Goal: Transaction & Acquisition: Purchase product/service

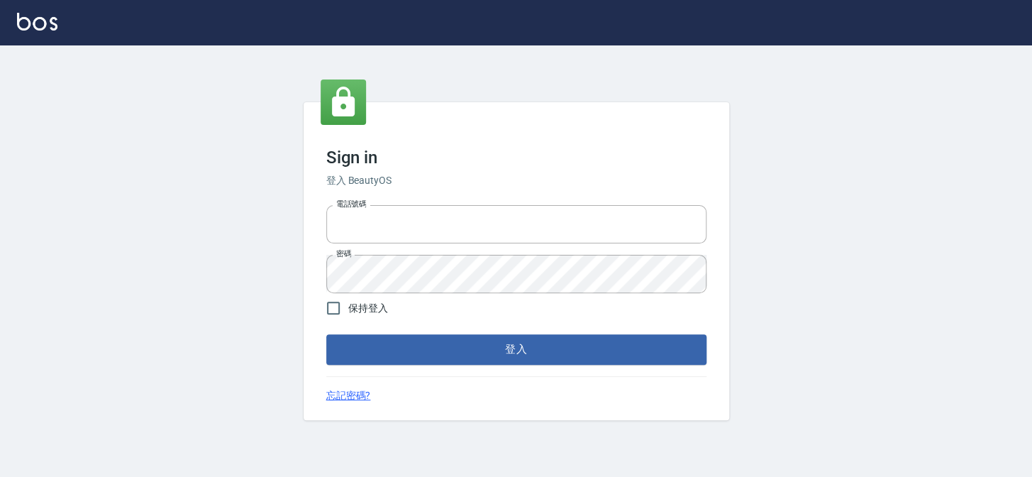
type input "27151227"
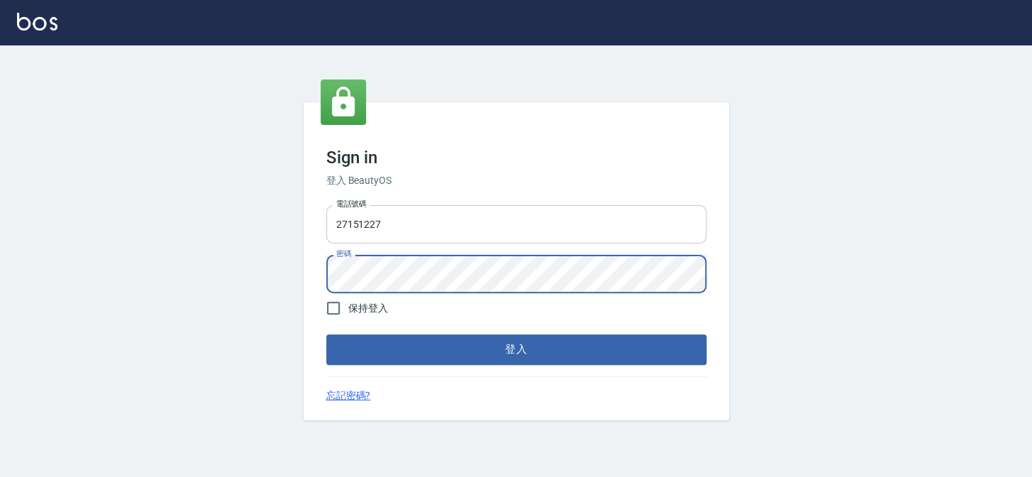
click at [326, 334] on button "登入" at bounding box center [516, 349] width 380 height 30
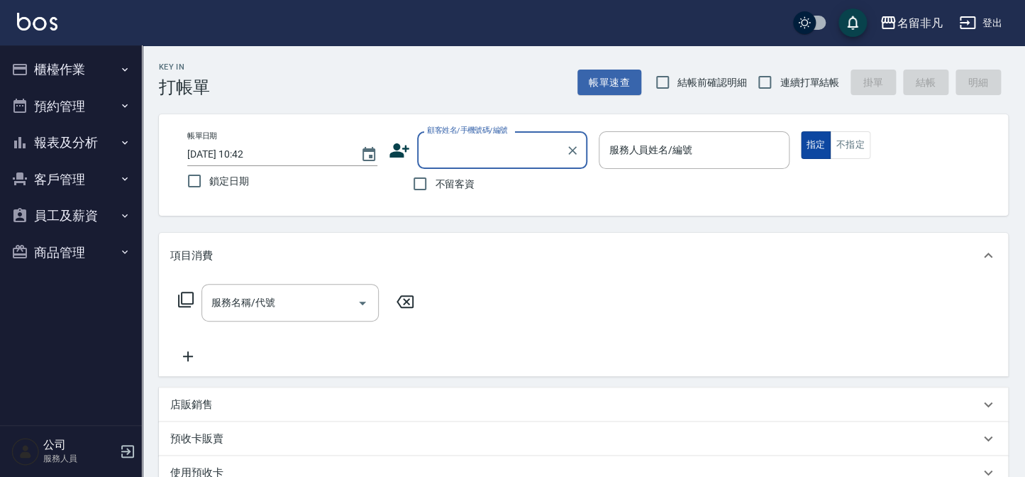
click at [815, 145] on button "指定" at bounding box center [816, 145] width 31 height 28
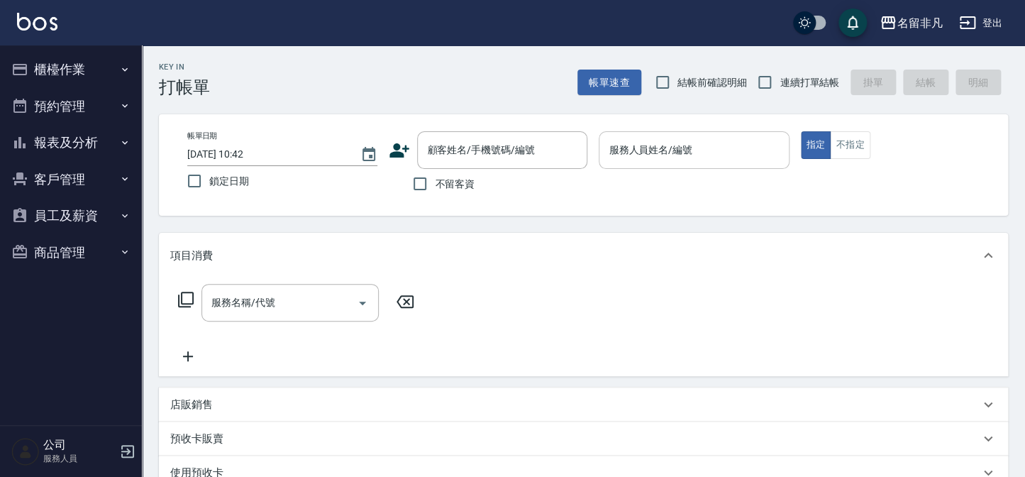
click at [724, 142] on input "服務人員姓名/編號" at bounding box center [693, 150] width 177 height 25
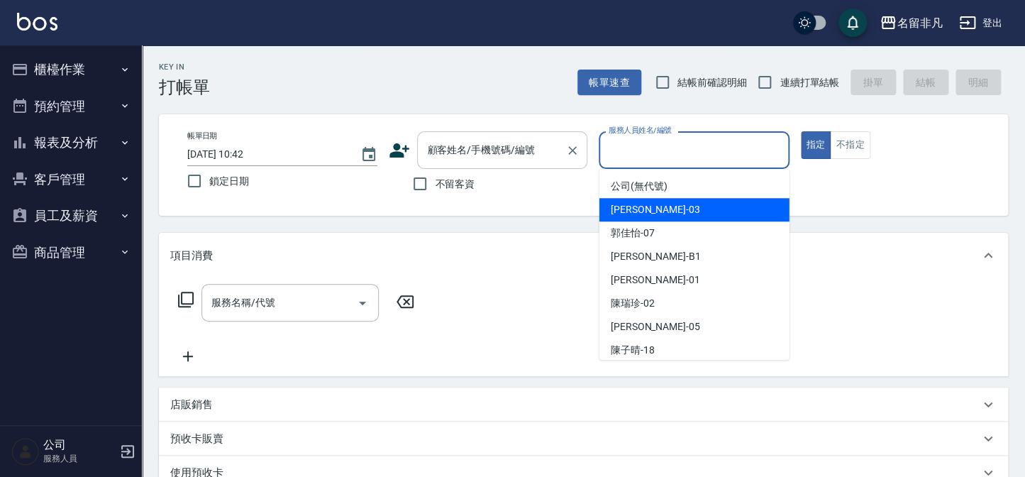
drag, startPoint x: 683, startPoint y: 206, endPoint x: 494, endPoint y: 158, distance: 195.3
click at [675, 206] on div "[PERSON_NAME] -03" at bounding box center [695, 209] width 190 height 23
type input "[PERSON_NAME]-03"
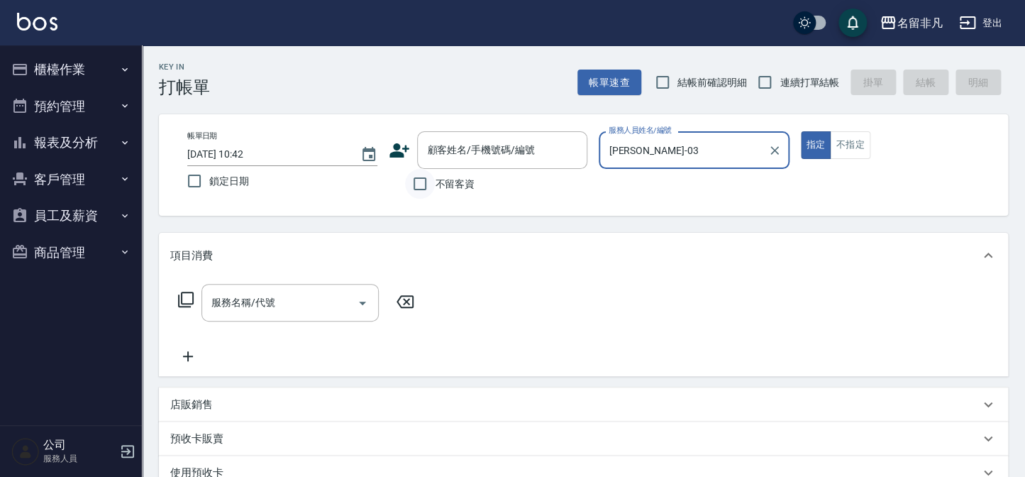
click at [423, 182] on input "不留客資" at bounding box center [420, 184] width 30 height 30
checkbox input "true"
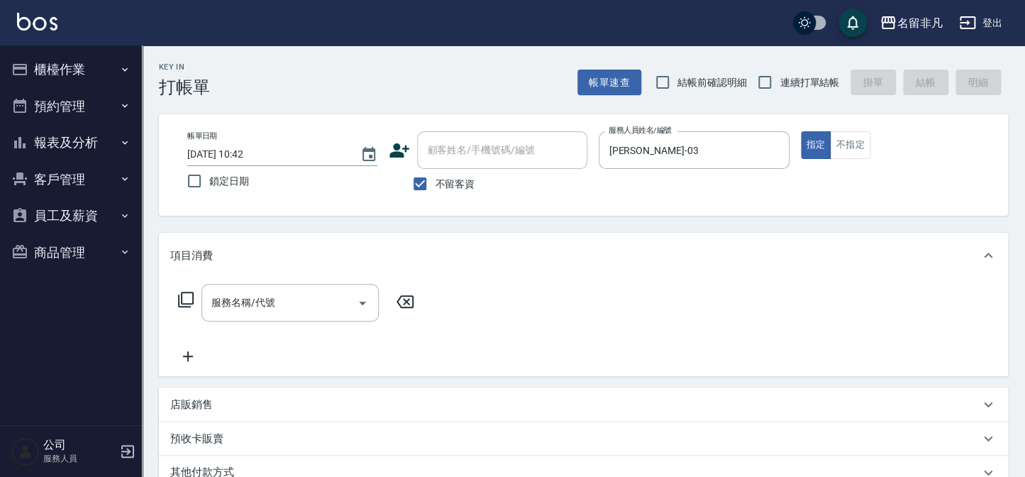
click at [184, 297] on icon at bounding box center [185, 299] width 17 height 17
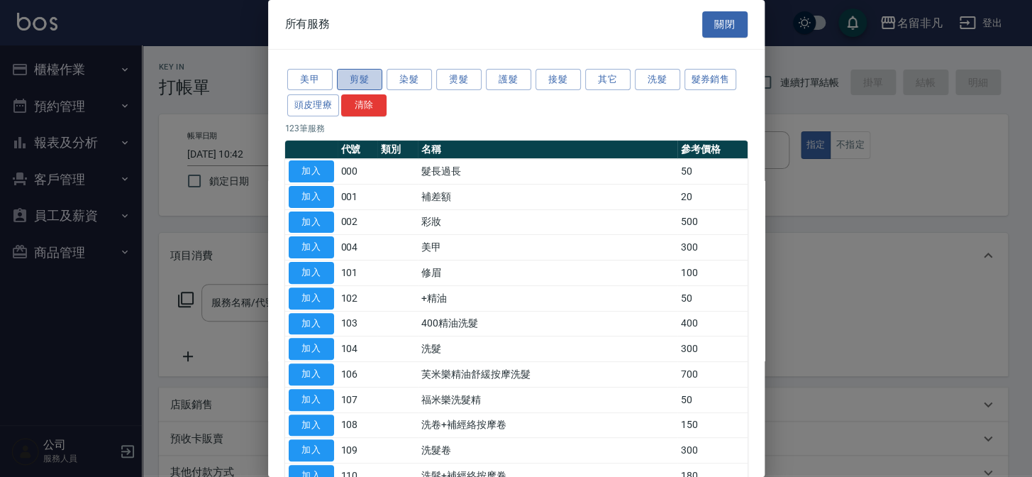
click at [368, 77] on button "剪髮" at bounding box center [359, 80] width 45 height 22
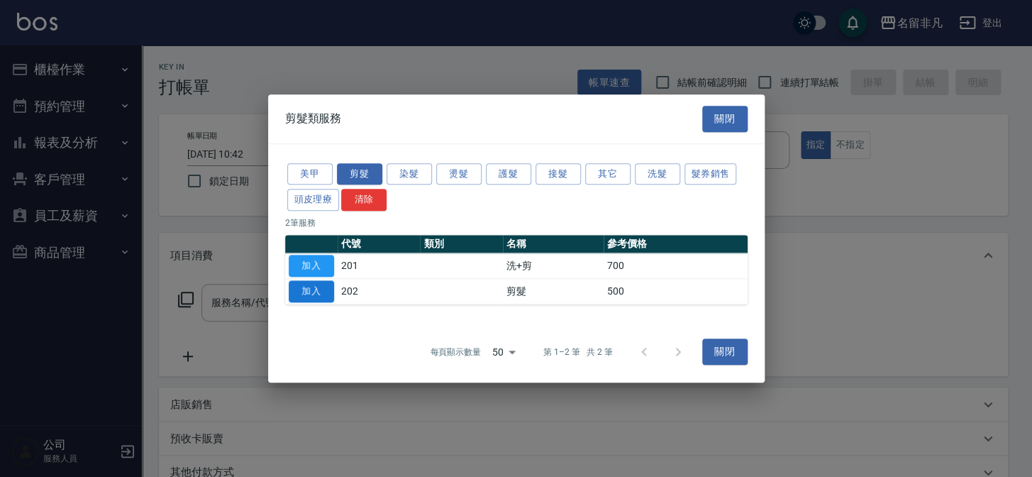
click at [300, 286] on button "加入" at bounding box center [311, 291] width 45 height 22
type input "剪髮(202)"
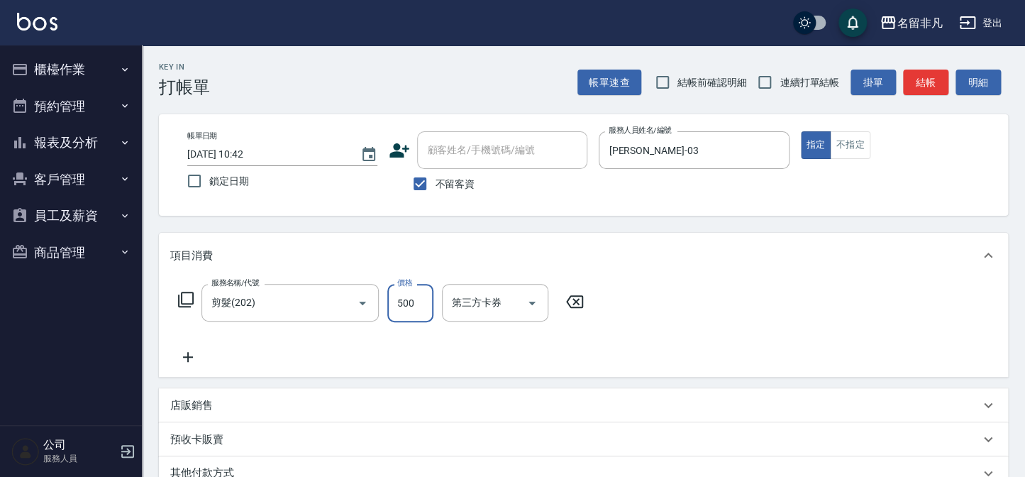
click at [414, 298] on input "500" at bounding box center [410, 303] width 46 height 38
type input "600"
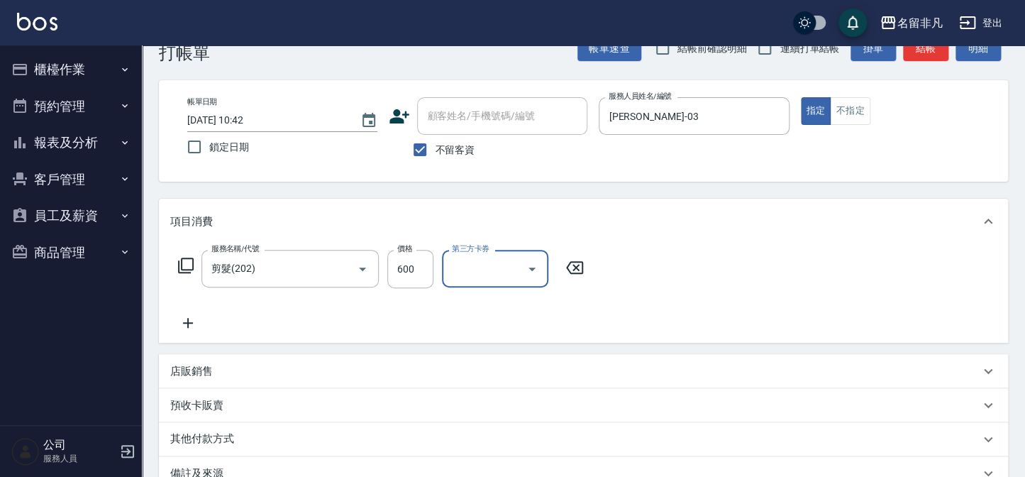
scroll to position [11, 0]
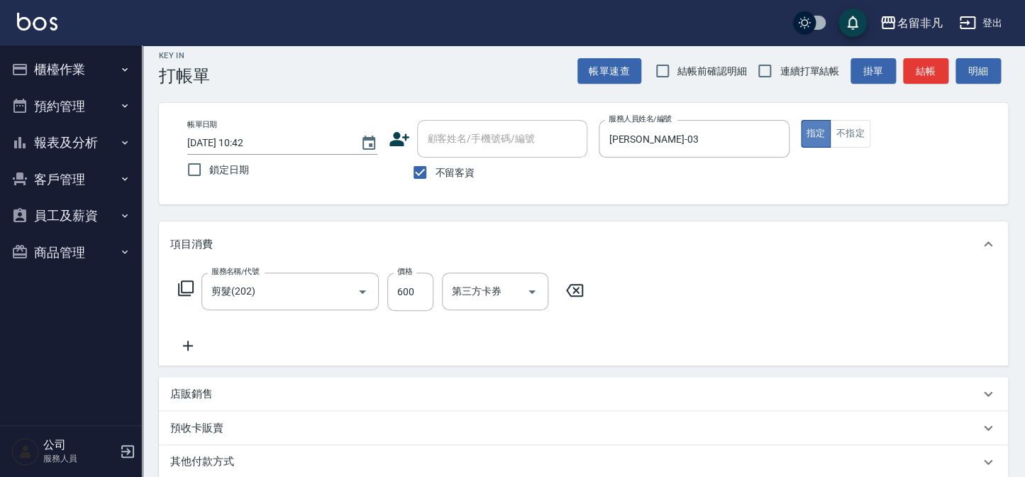
click at [812, 128] on button "指定" at bounding box center [816, 134] width 31 height 28
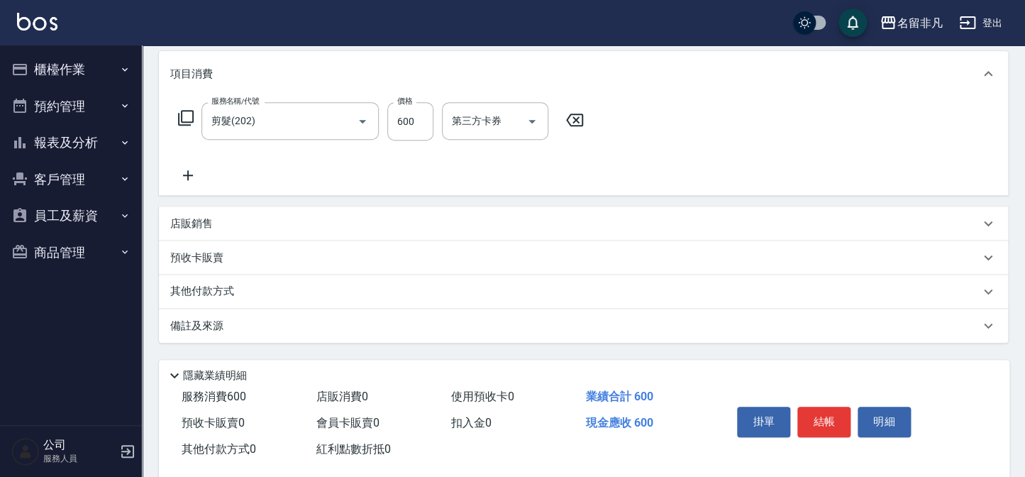
scroll to position [205, 0]
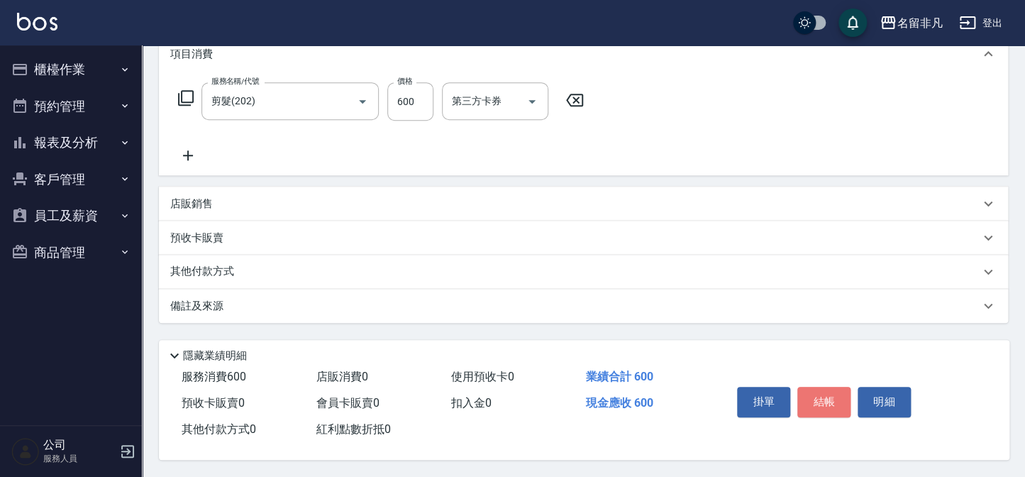
click at [822, 390] on button "結帳" at bounding box center [824, 402] width 53 height 30
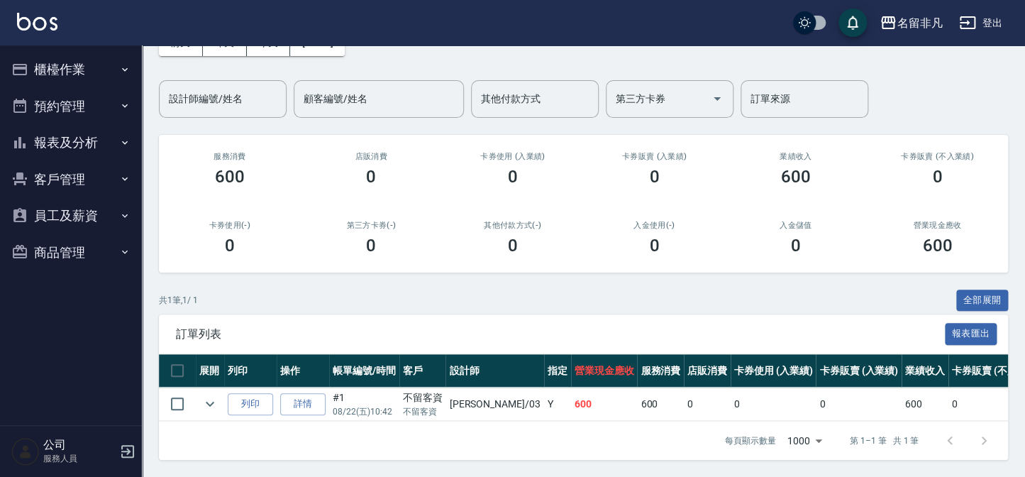
scroll to position [94, 0]
click at [246, 393] on button "列印" at bounding box center [250, 404] width 45 height 22
click at [66, 138] on button "報表及分析" at bounding box center [71, 142] width 131 height 37
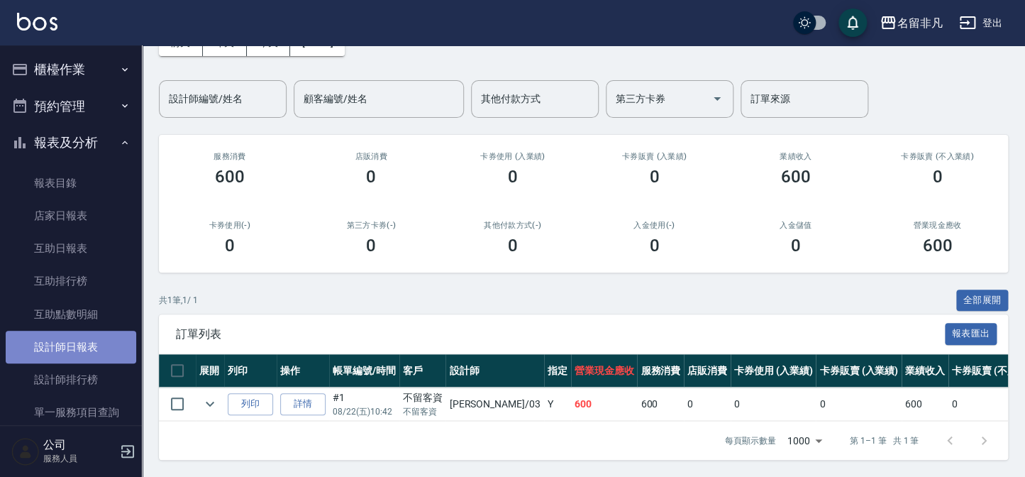
click at [75, 347] on link "設計師日報表" at bounding box center [71, 347] width 131 height 33
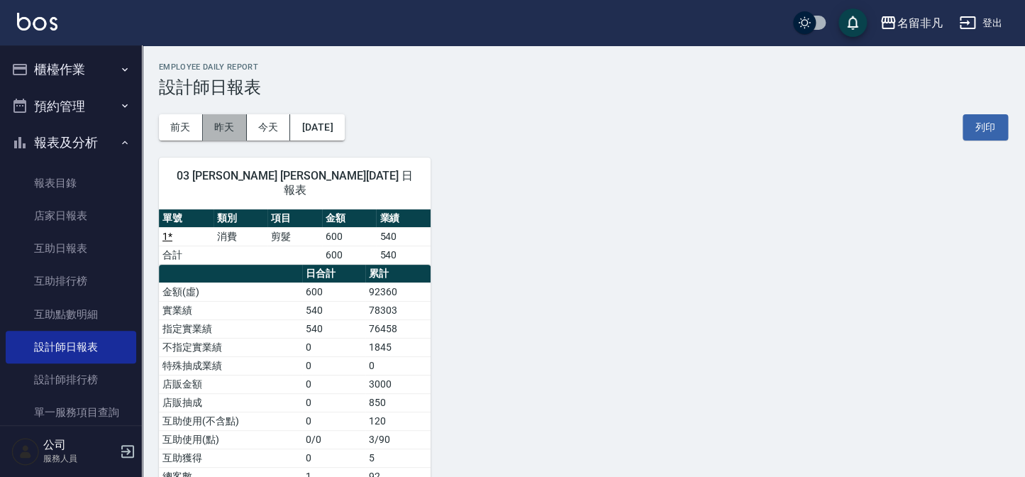
click at [223, 121] on button "昨天" at bounding box center [225, 127] width 44 height 26
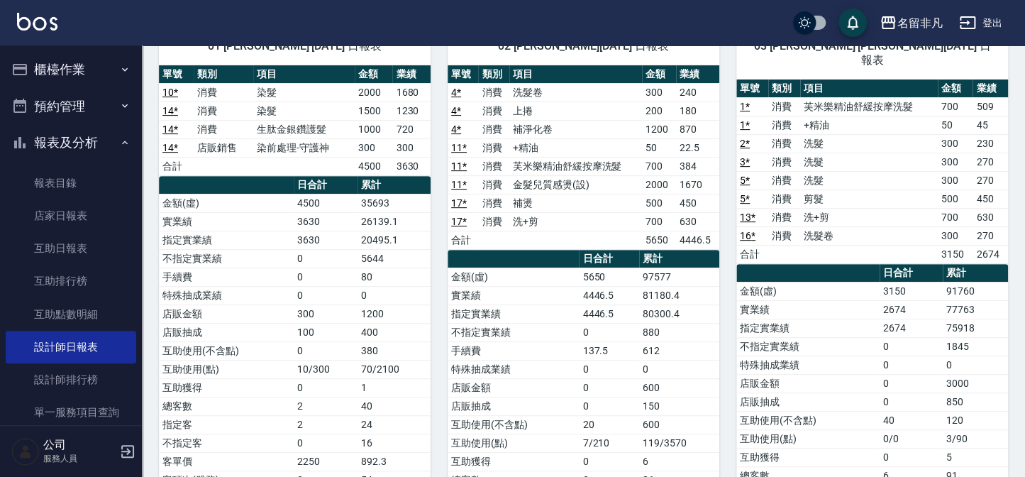
scroll to position [128, 0]
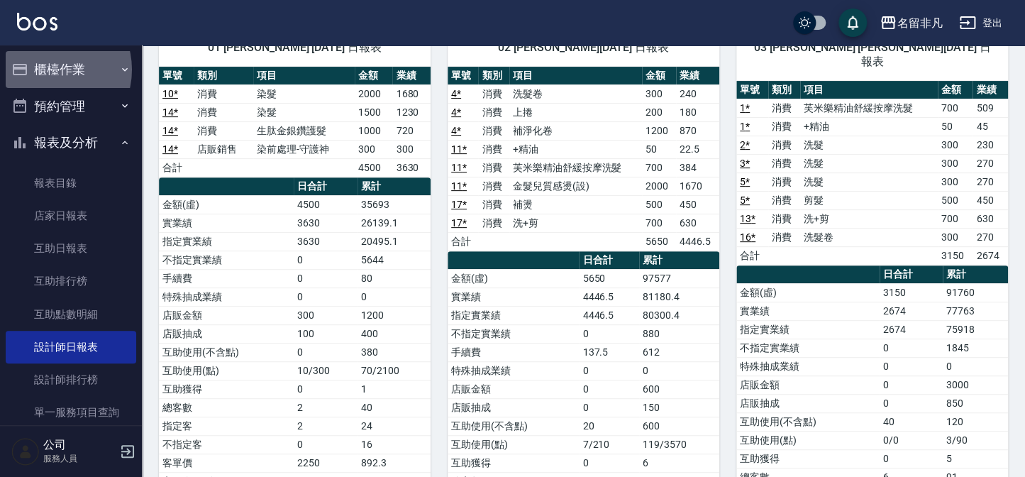
click at [48, 70] on button "櫃檯作業" at bounding box center [71, 69] width 131 height 37
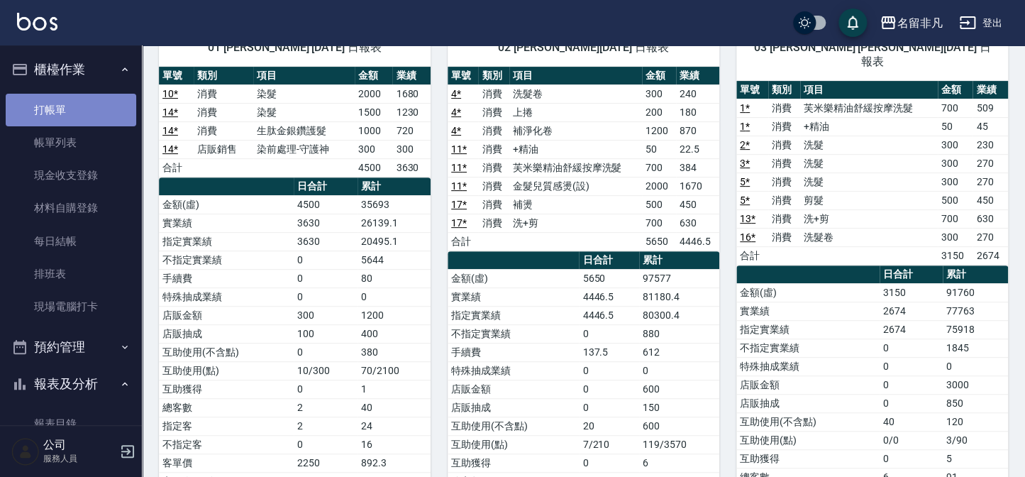
click at [71, 109] on link "打帳單" at bounding box center [71, 110] width 131 height 33
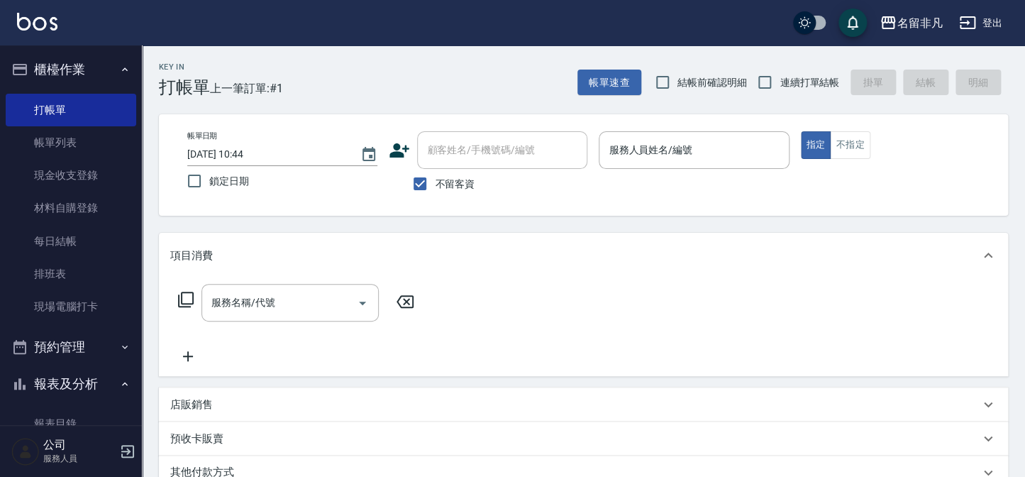
drag, startPoint x: 442, startPoint y: 194, endPoint x: 452, endPoint y: 168, distance: 27.4
click at [442, 192] on label "不留客資" at bounding box center [440, 184] width 70 height 30
click at [435, 192] on input "不留客資" at bounding box center [420, 184] width 30 height 30
checkbox input "false"
click at [453, 166] on div "顧客姓名/手機號碼/編號" at bounding box center [502, 150] width 170 height 38
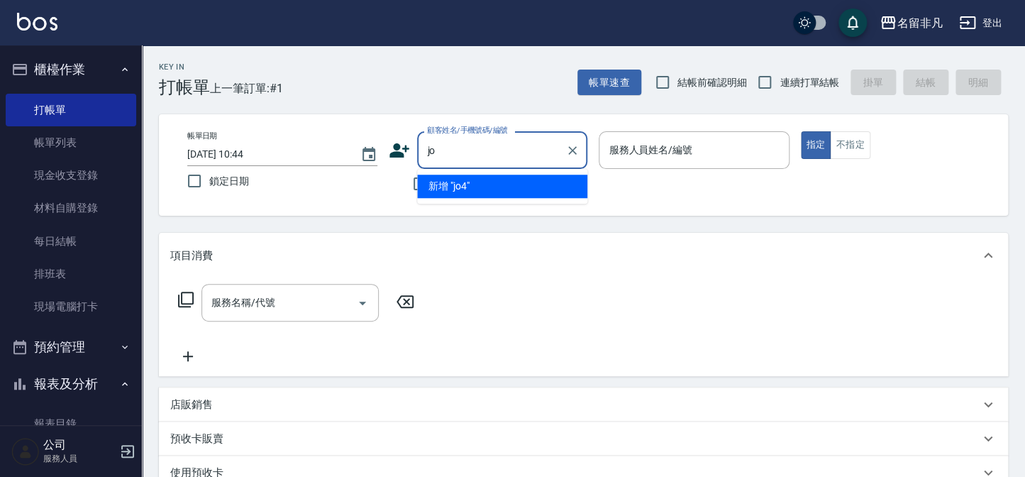
type input "j"
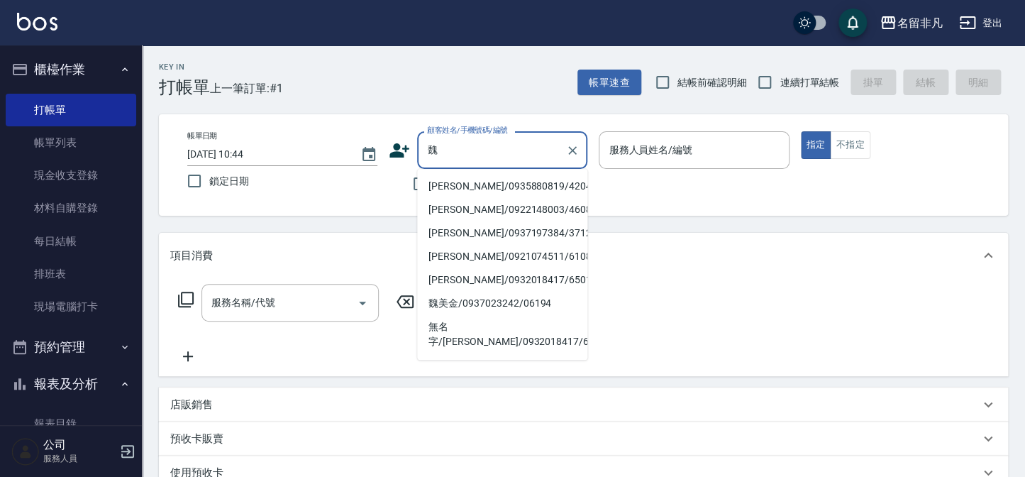
click at [539, 191] on li "[PERSON_NAME]/0935880819/420429" at bounding box center [502, 186] width 170 height 23
type input "[PERSON_NAME]/0935880819/420429"
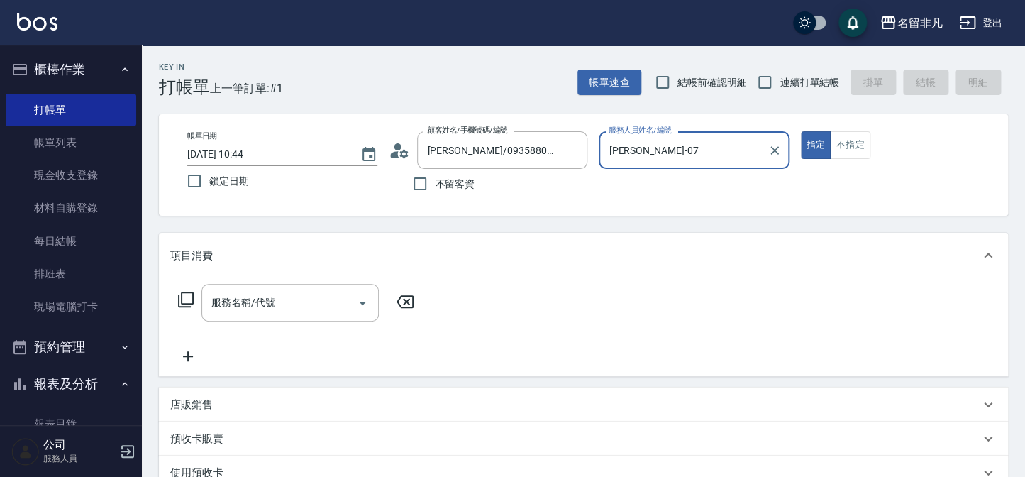
type input "[PERSON_NAME]-07"
click at [326, 293] on input "服務名稱/代號" at bounding box center [279, 302] width 143 height 25
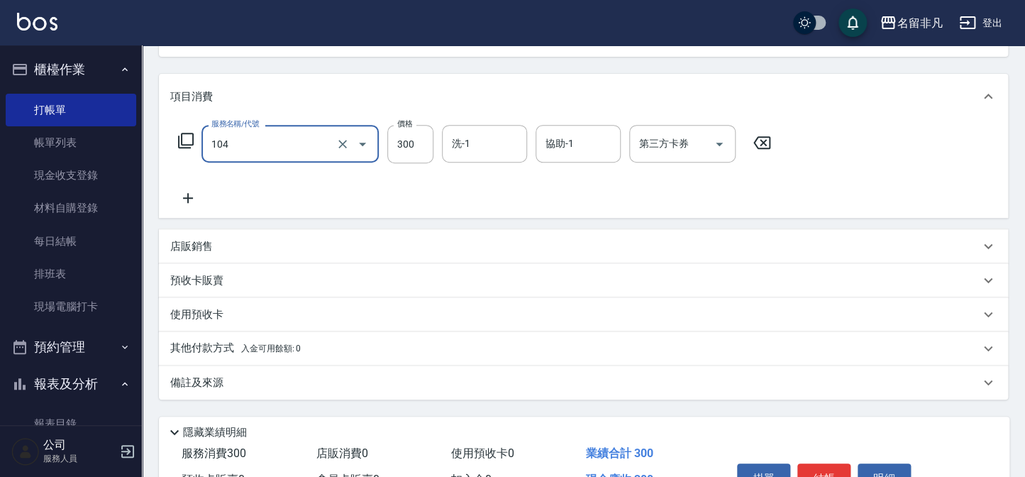
scroll to position [193, 0]
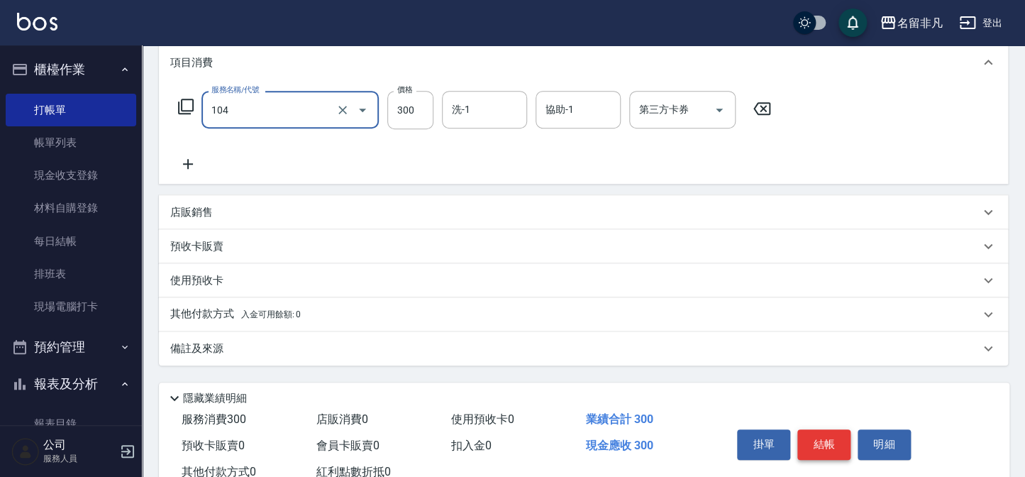
type input "洗髮(104)"
click at [822, 454] on button "結帳" at bounding box center [824, 444] width 53 height 30
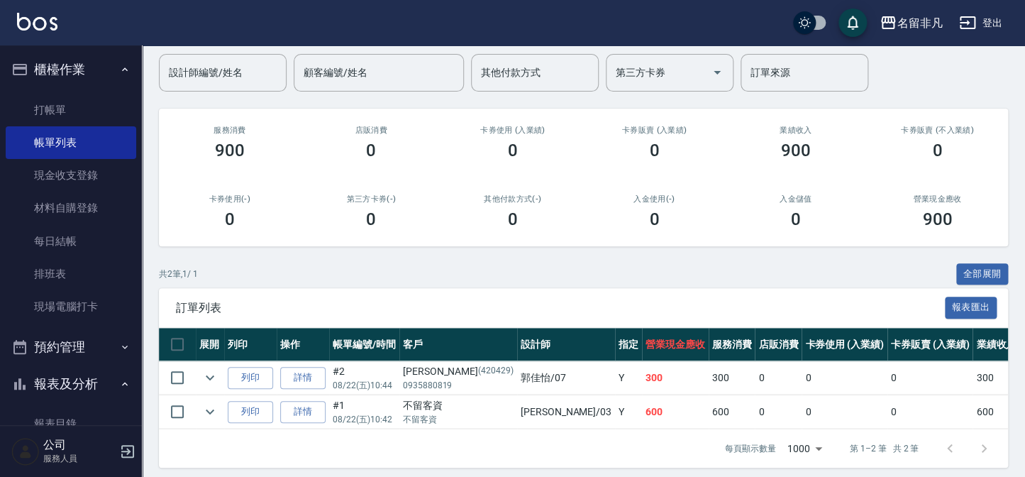
scroll to position [128, 0]
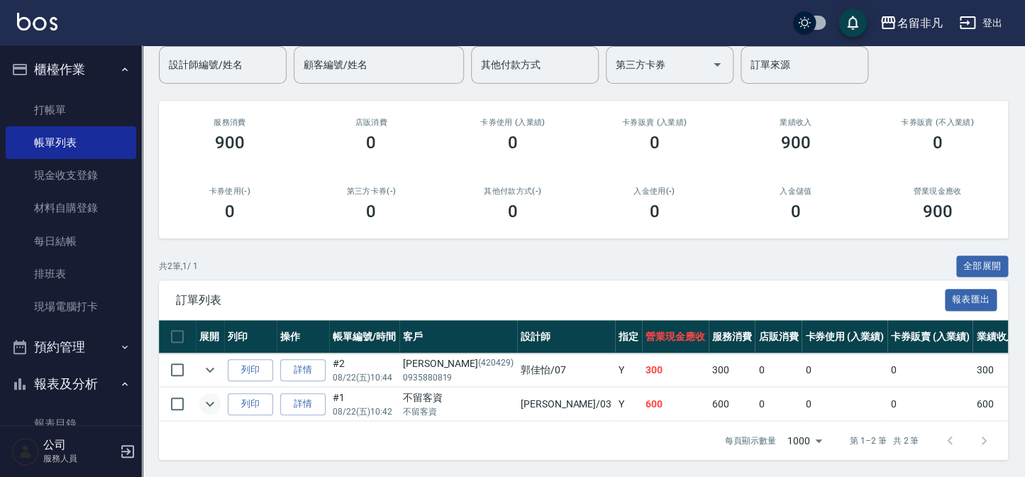
click at [206, 402] on icon "expand row" at bounding box center [210, 403] width 17 height 17
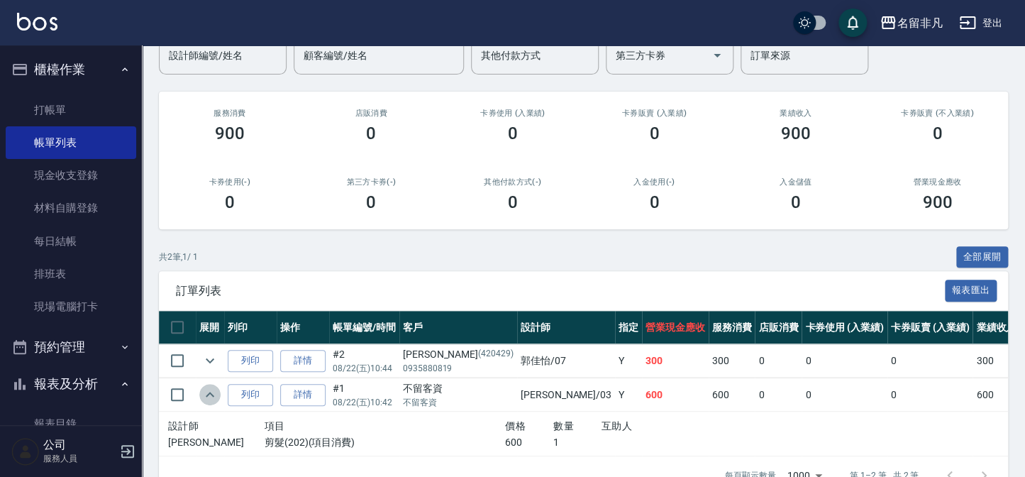
click at [206, 402] on icon "expand row" at bounding box center [210, 394] width 17 height 17
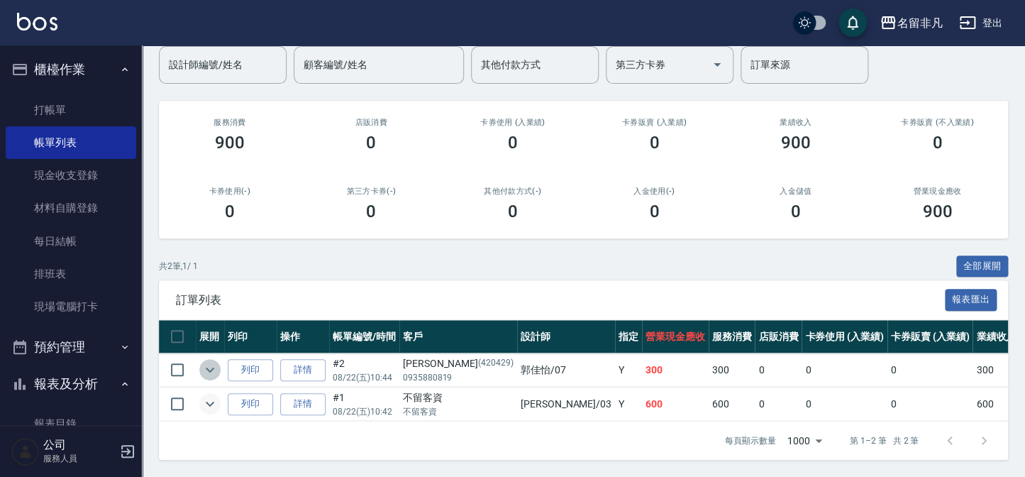
click at [208, 361] on icon "expand row" at bounding box center [210, 369] width 17 height 17
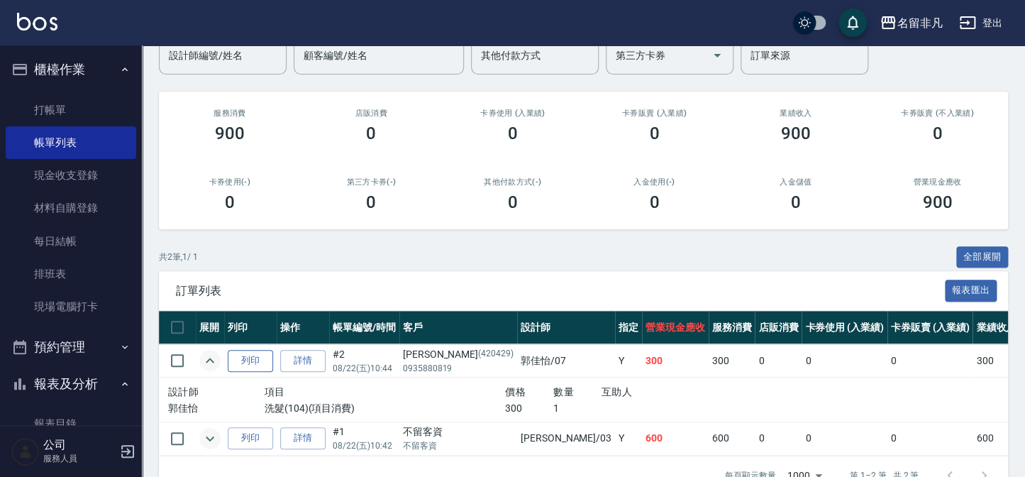
click at [272, 365] on button "列印" at bounding box center [250, 361] width 45 height 22
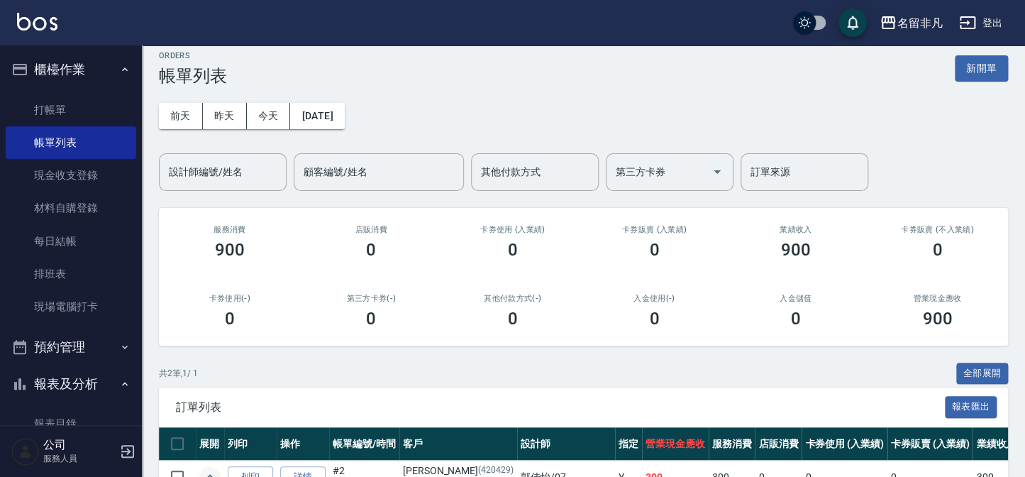
scroll to position [0, 0]
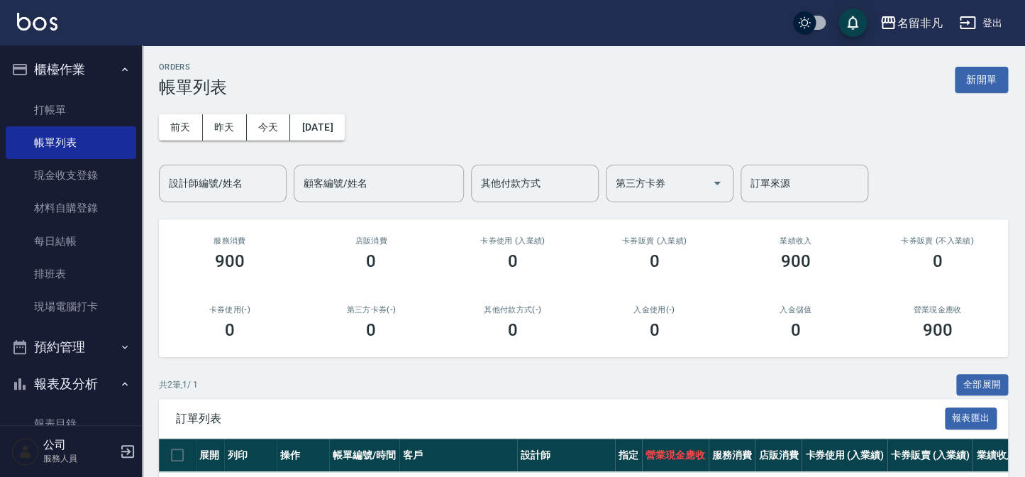
click at [961, 87] on button "新開單" at bounding box center [981, 80] width 53 height 26
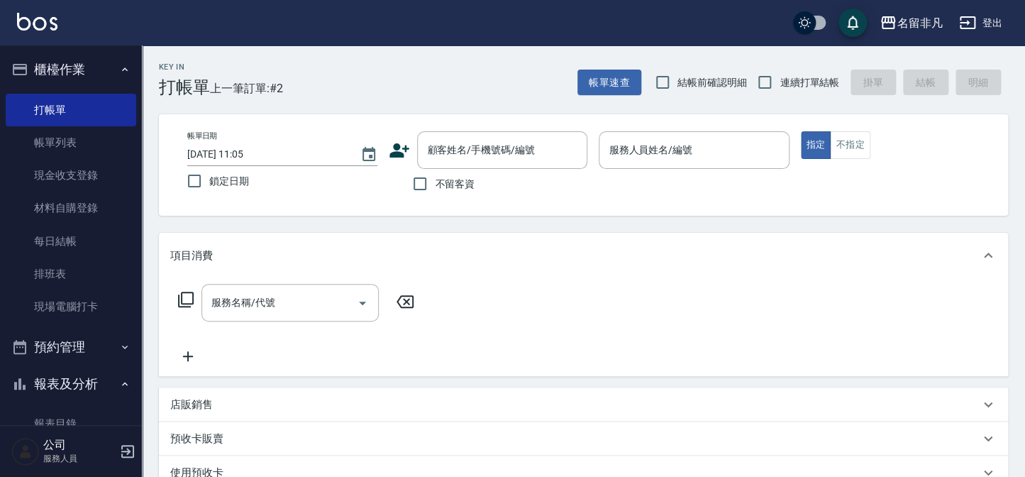
click at [457, 183] on span "不留客資" at bounding box center [455, 184] width 40 height 15
click at [435, 183] on input "不留客資" at bounding box center [420, 184] width 30 height 30
checkbox input "true"
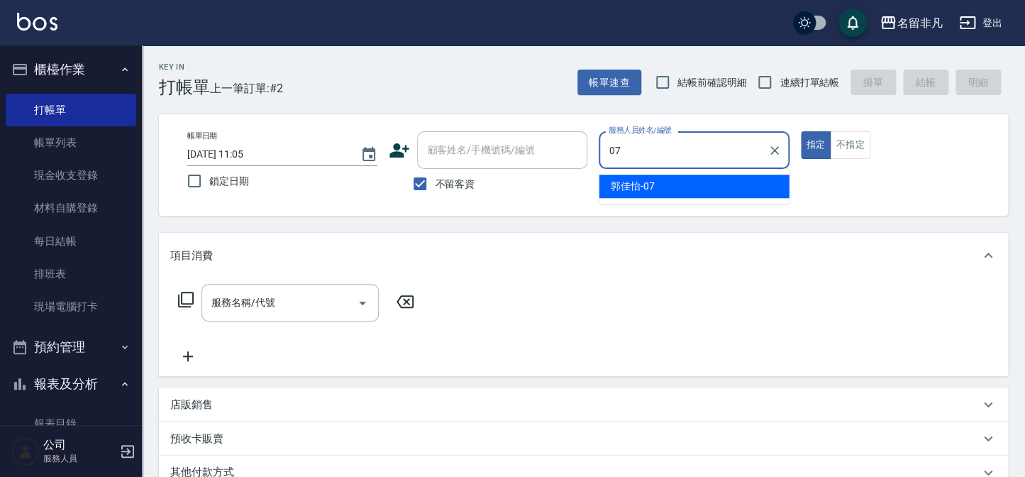
type input "[PERSON_NAME]-07"
type button "true"
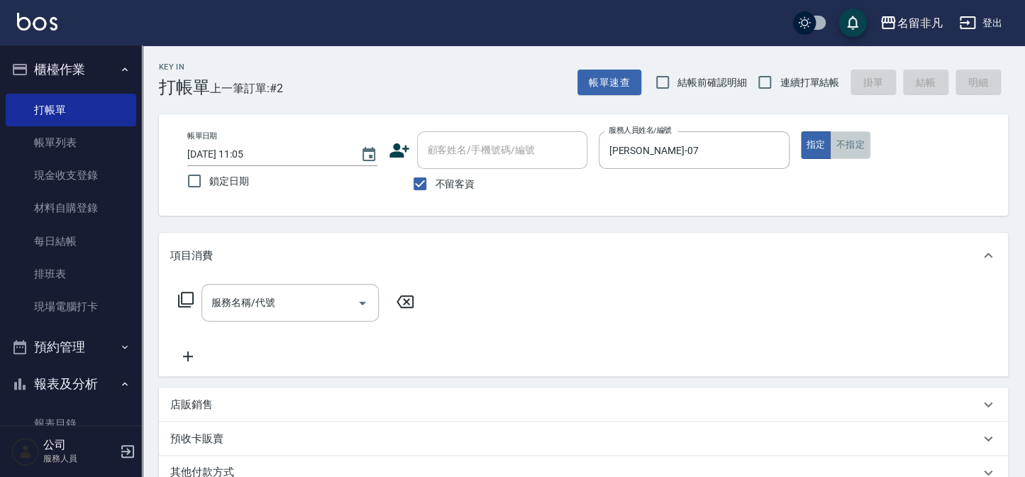
click at [855, 147] on button "不指定" at bounding box center [850, 145] width 40 height 28
drag, startPoint x: 287, startPoint y: 275, endPoint x: 285, endPoint y: 289, distance: 15.1
click at [287, 277] on div "項目消費" at bounding box center [583, 255] width 849 height 45
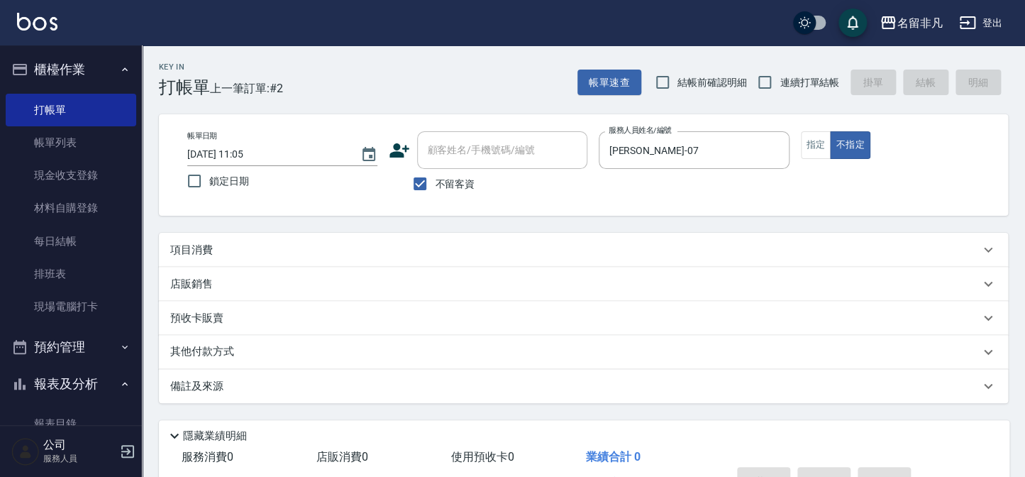
click at [285, 293] on div "店販銷售" at bounding box center [583, 284] width 849 height 34
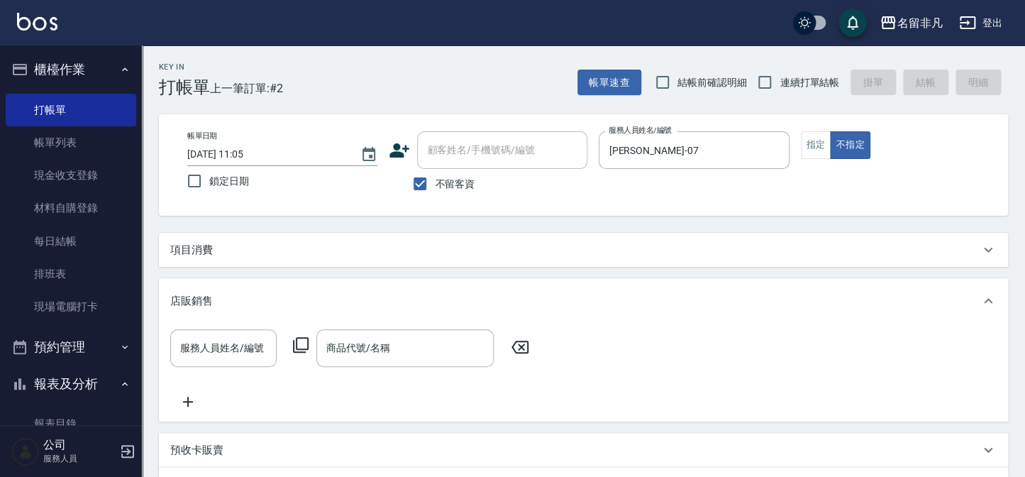
click at [285, 294] on div "店販銷售" at bounding box center [575, 301] width 810 height 15
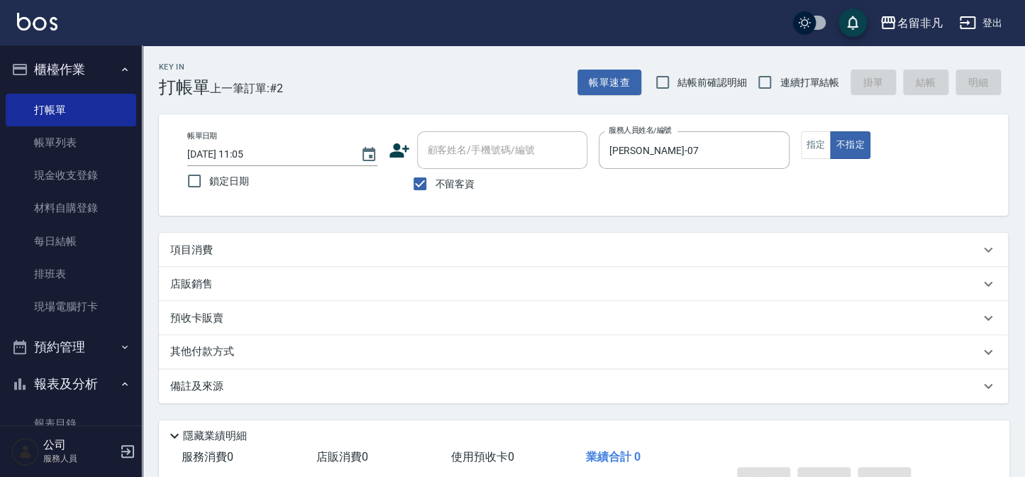
click at [292, 256] on div "項目消費" at bounding box center [575, 250] width 810 height 15
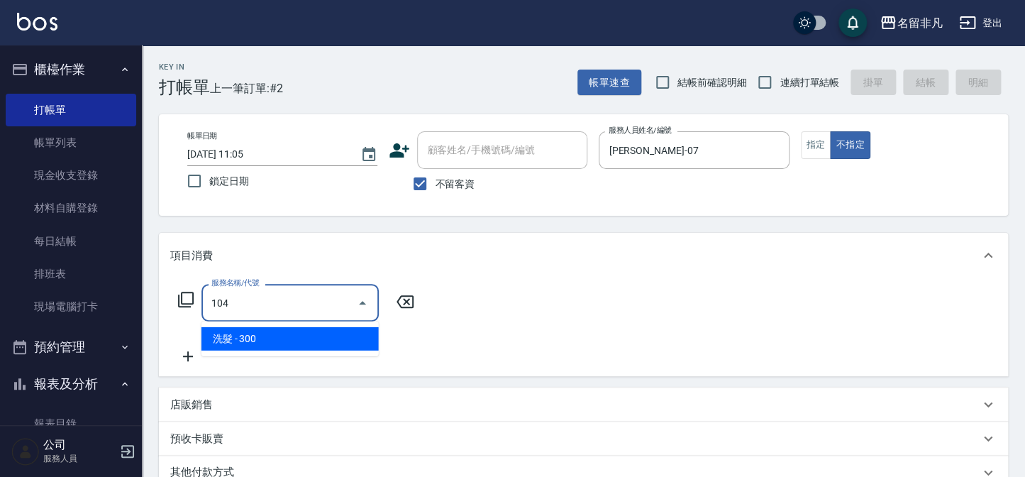
type input "洗髮(104)"
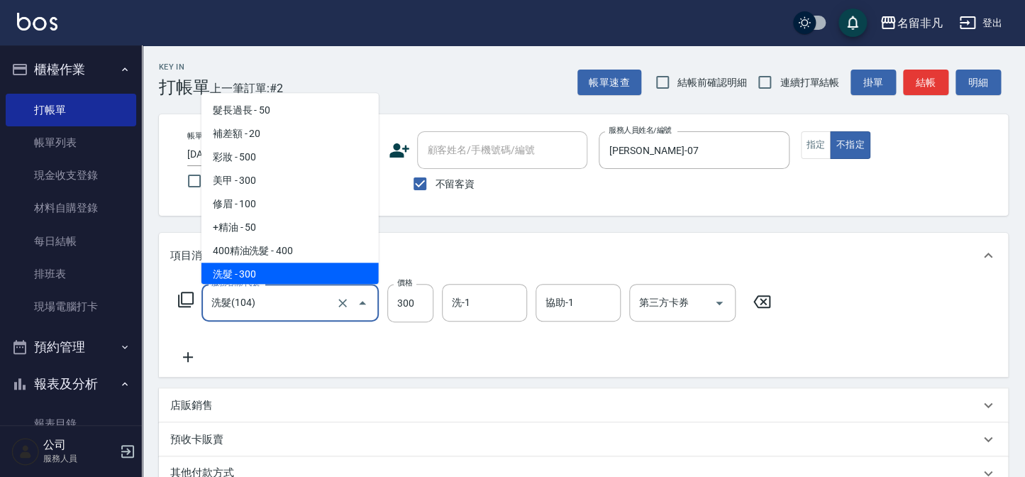
click at [315, 307] on input "洗髮(104)" at bounding box center [270, 302] width 125 height 25
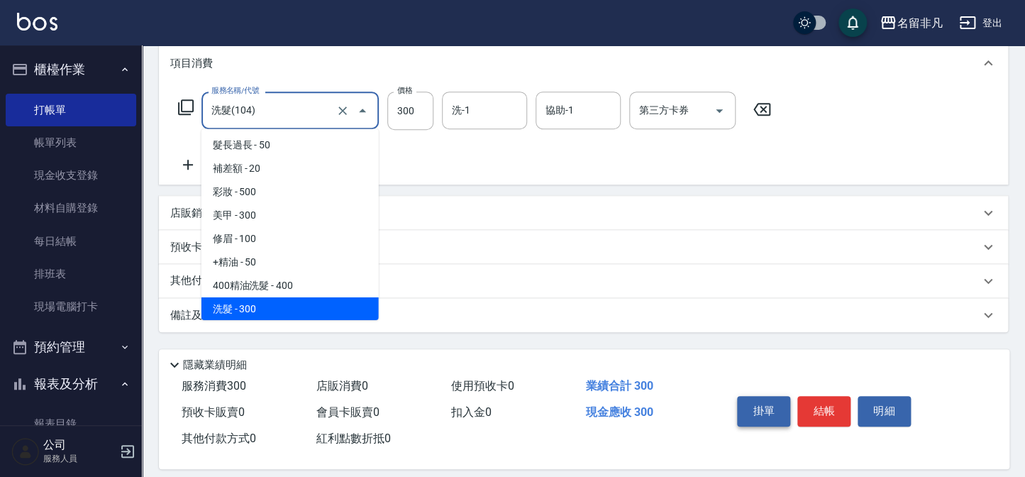
scroll to position [205, 0]
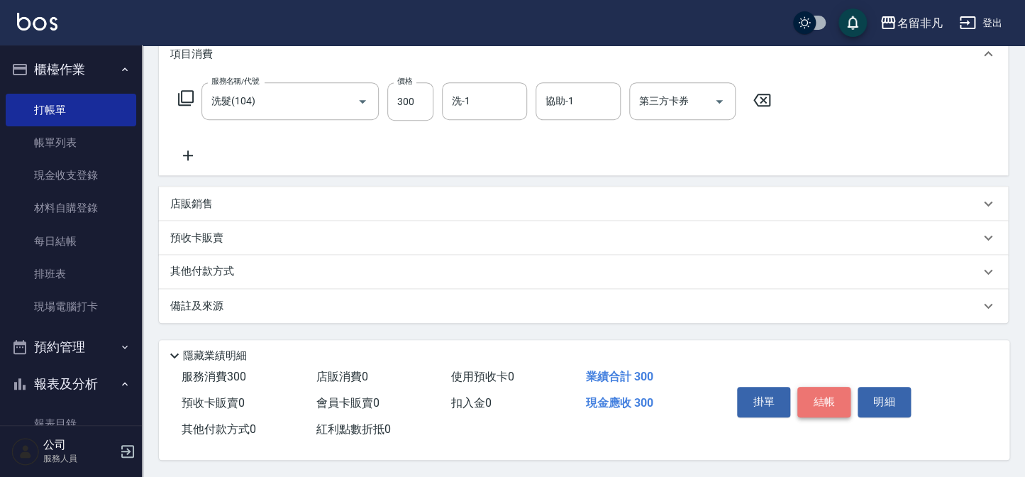
click at [802, 390] on button "結帳" at bounding box center [824, 402] width 53 height 30
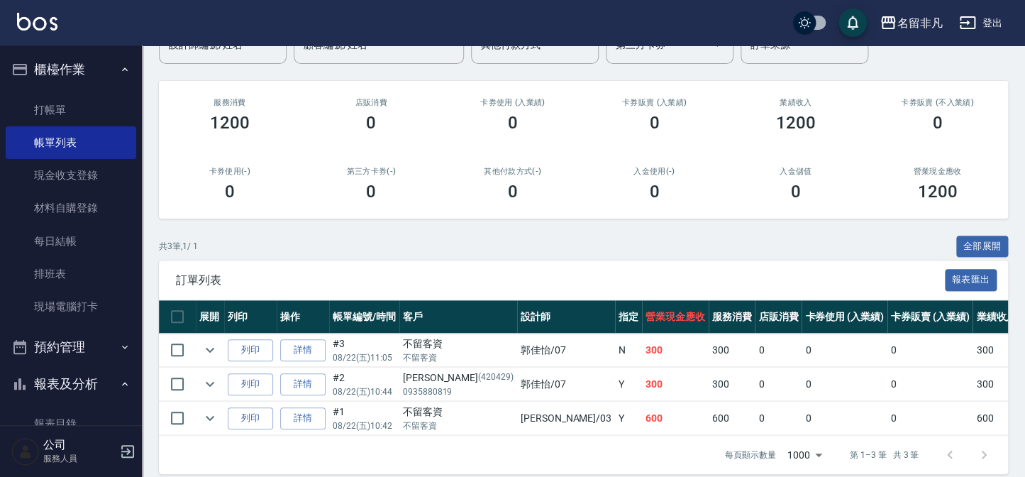
scroll to position [162, 0]
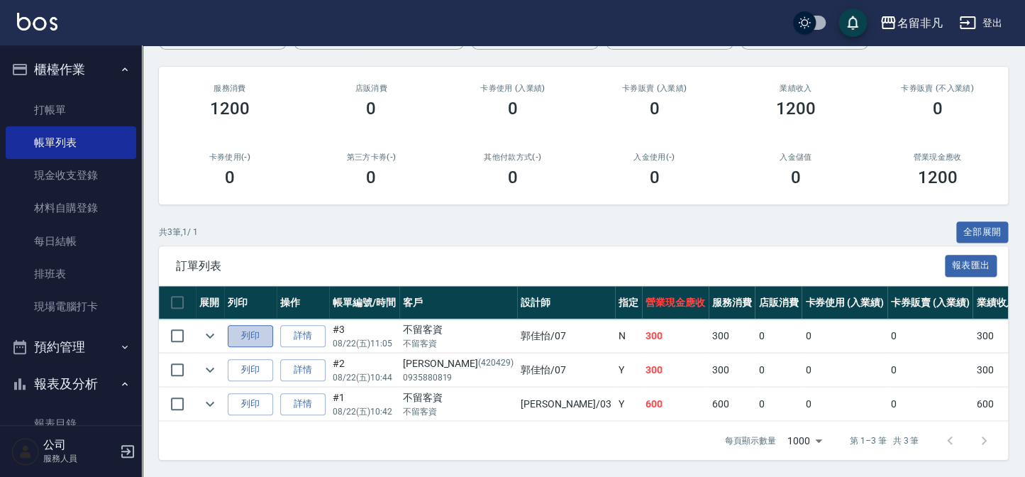
click at [269, 331] on button "列印" at bounding box center [250, 336] width 45 height 22
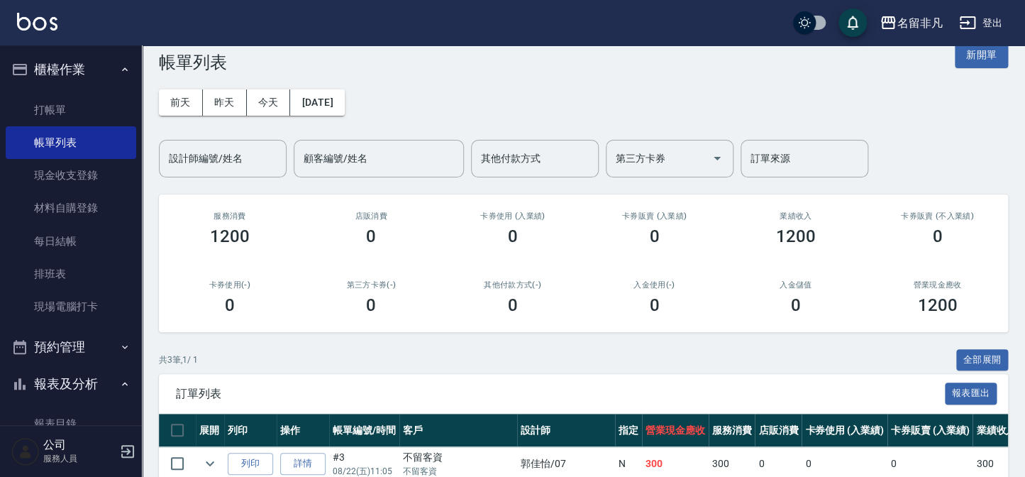
scroll to position [0, 0]
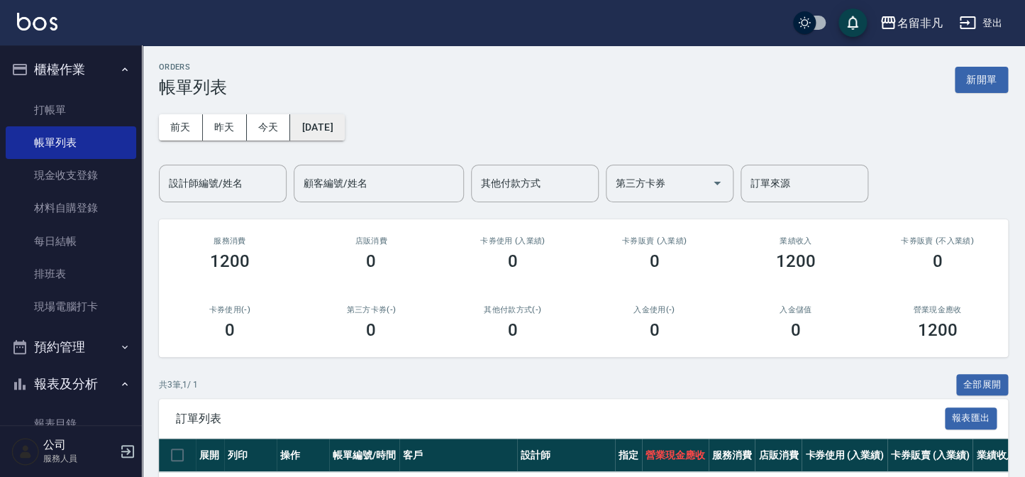
click at [344, 126] on button "[DATE]" at bounding box center [317, 127] width 54 height 26
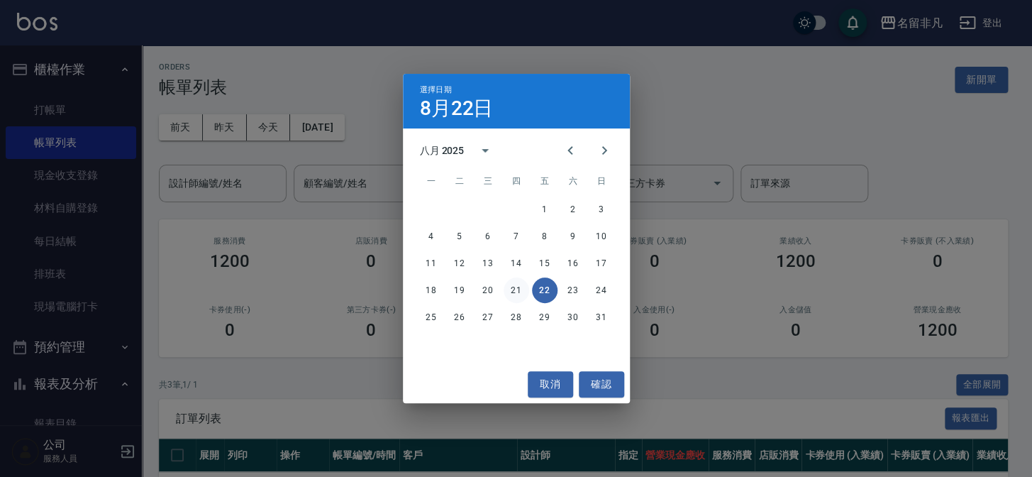
click at [515, 287] on button "21" at bounding box center [517, 290] width 26 height 26
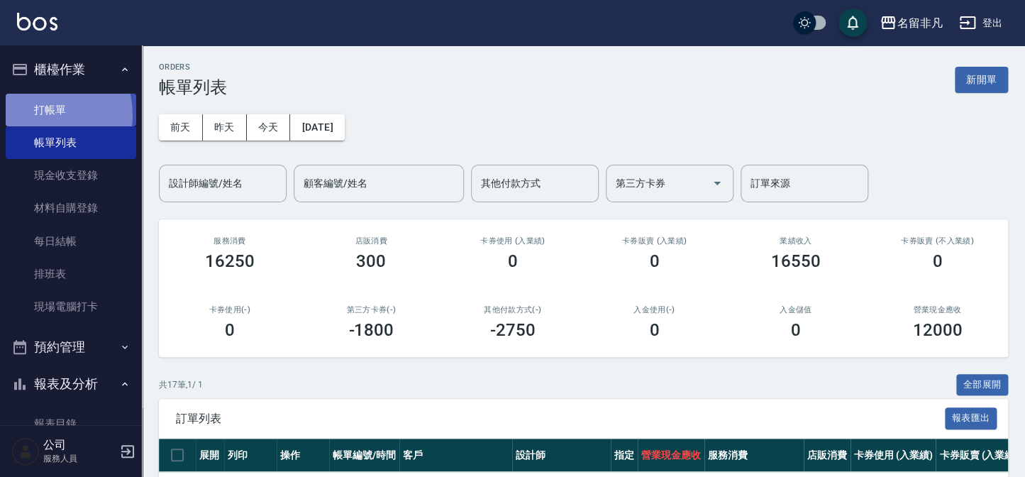
drag, startPoint x: 43, startPoint y: 114, endPoint x: 55, endPoint y: 114, distance: 12.1
click at [44, 114] on link "打帳單" at bounding box center [71, 110] width 131 height 33
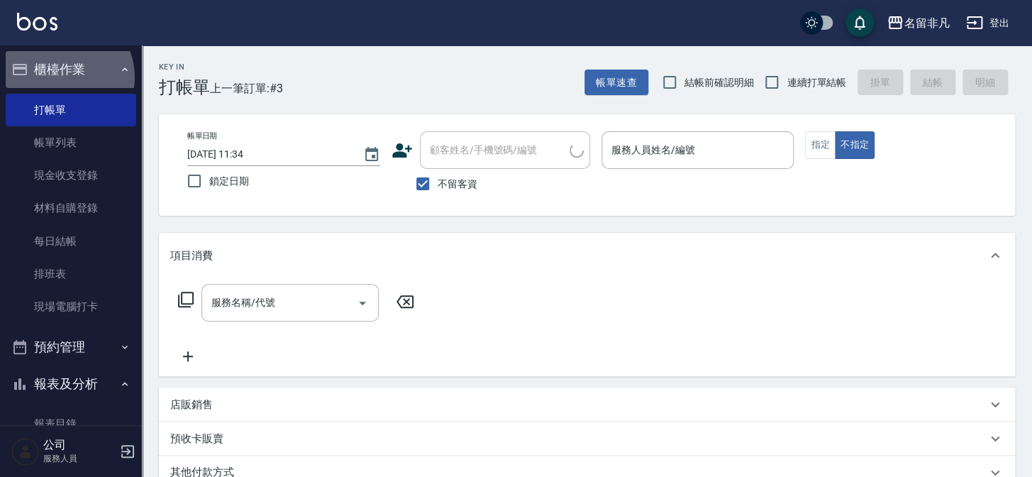
click at [60, 77] on button "櫃檯作業" at bounding box center [71, 69] width 131 height 37
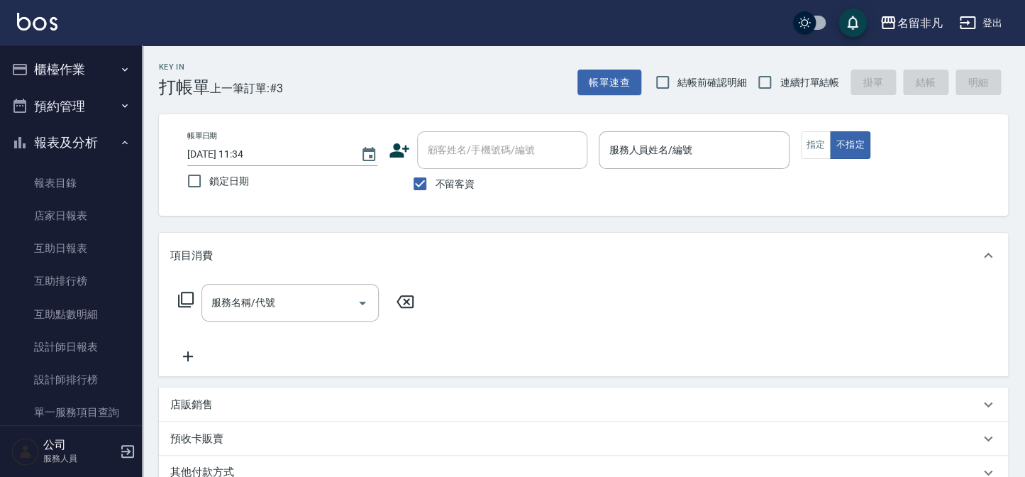
click at [448, 170] on label "不留客資" at bounding box center [440, 184] width 70 height 30
click at [435, 170] on input "不留客資" at bounding box center [420, 184] width 30 height 30
checkbox input "false"
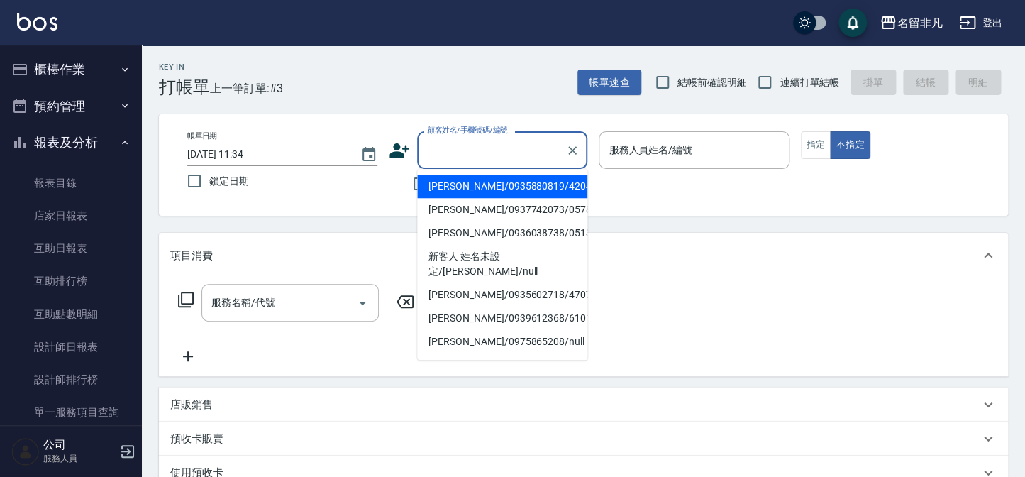
click at [458, 149] on div "顧客姓名/手機號碼/編號 顧客姓名/手機號碼/編號" at bounding box center [502, 150] width 170 height 38
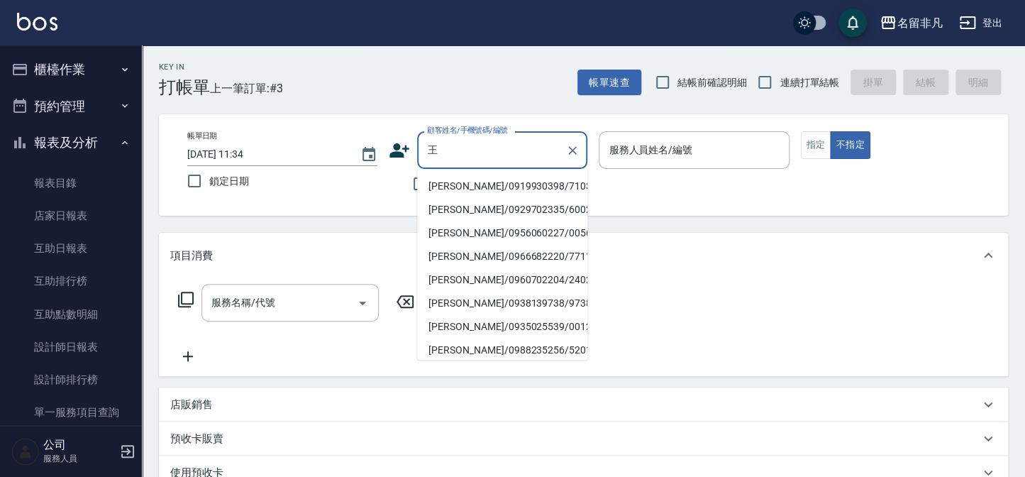
click at [526, 180] on li "[PERSON_NAME]/0919930398/710312" at bounding box center [502, 186] width 170 height 23
type input "[PERSON_NAME]/0919930398/710312"
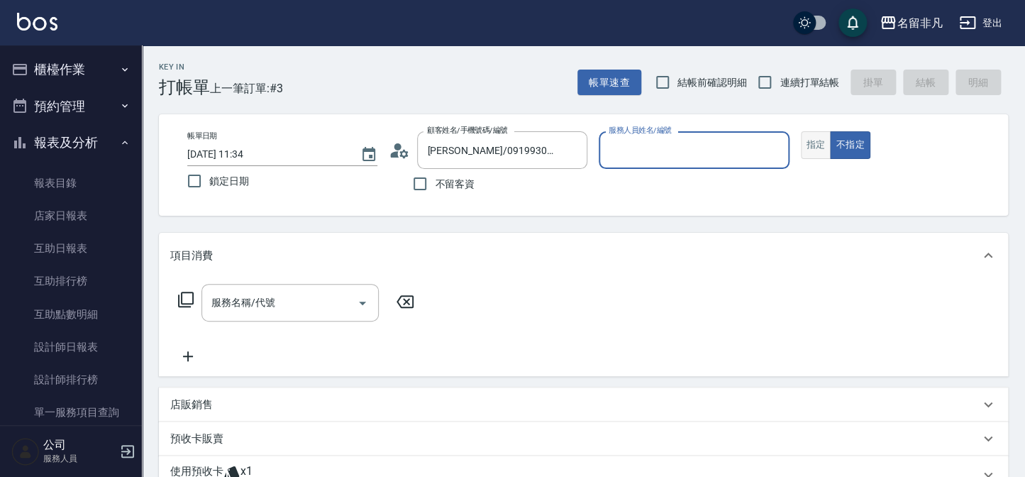
click at [820, 139] on button "指定" at bounding box center [816, 145] width 31 height 28
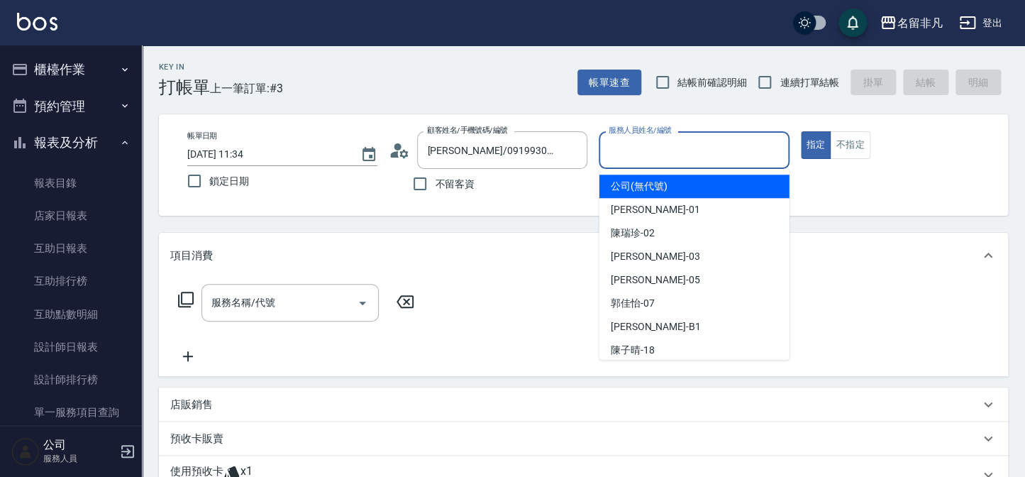
click at [703, 150] on input "服務人員姓名/編號" at bounding box center [693, 150] width 177 height 25
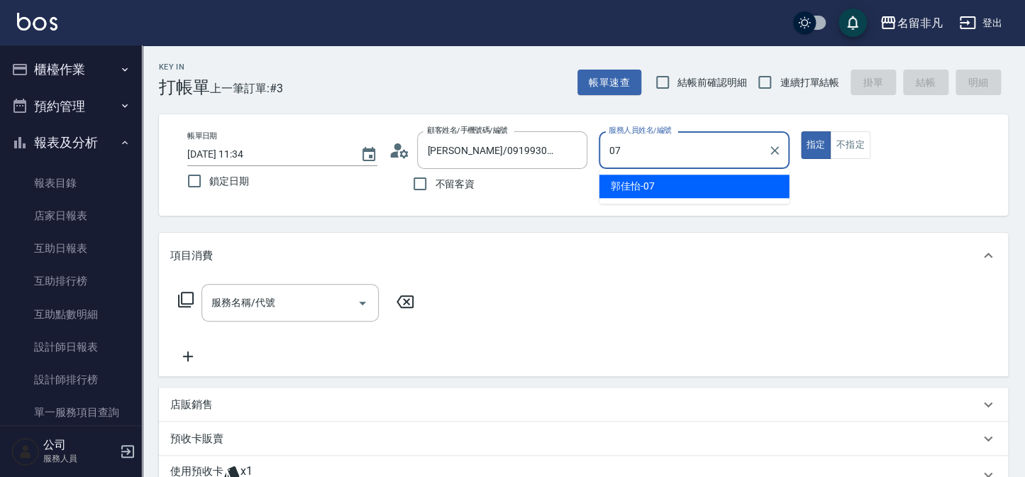
type input "[PERSON_NAME]-07"
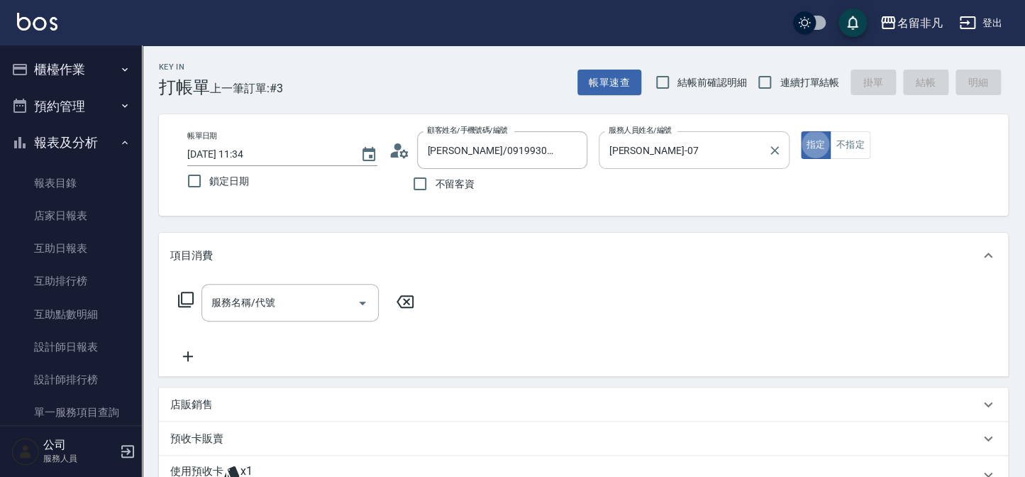
type button "true"
click at [248, 303] on div "服務名稱/代號 服務名稱/代號" at bounding box center [290, 303] width 177 height 38
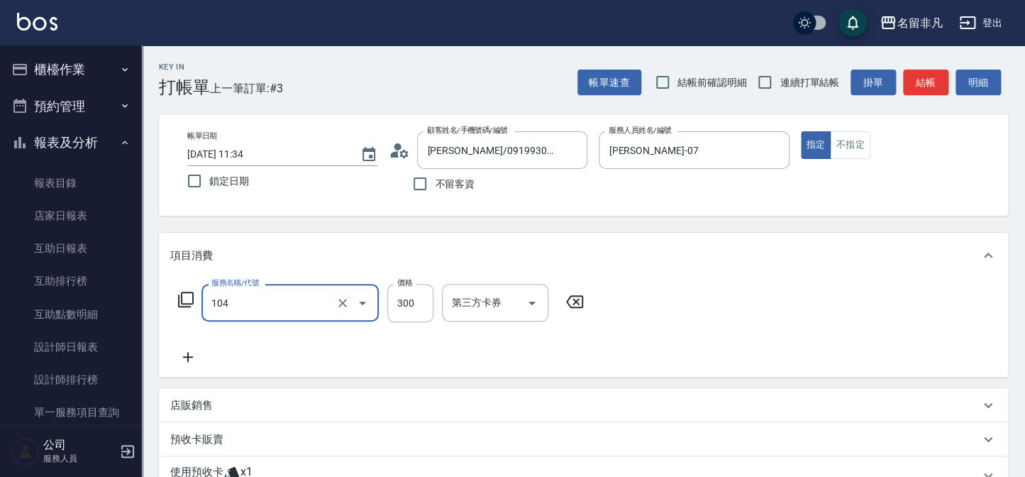
type input "洗髮(104)"
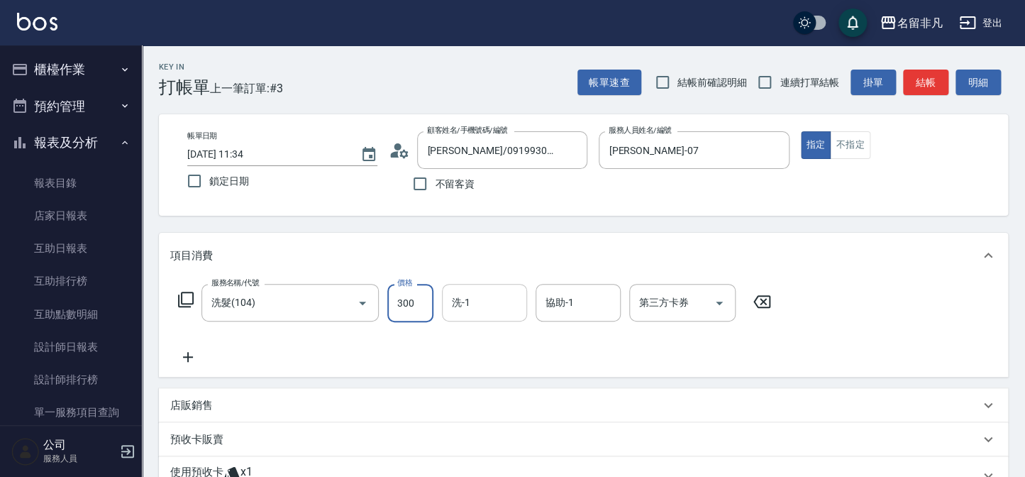
click at [509, 287] on div "洗-1" at bounding box center [484, 303] width 85 height 38
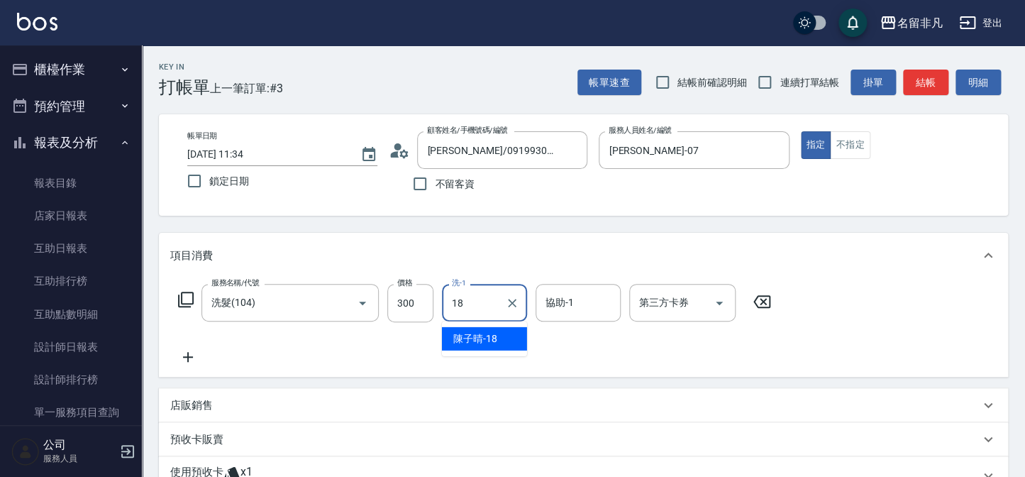
type input "陳子晴-18"
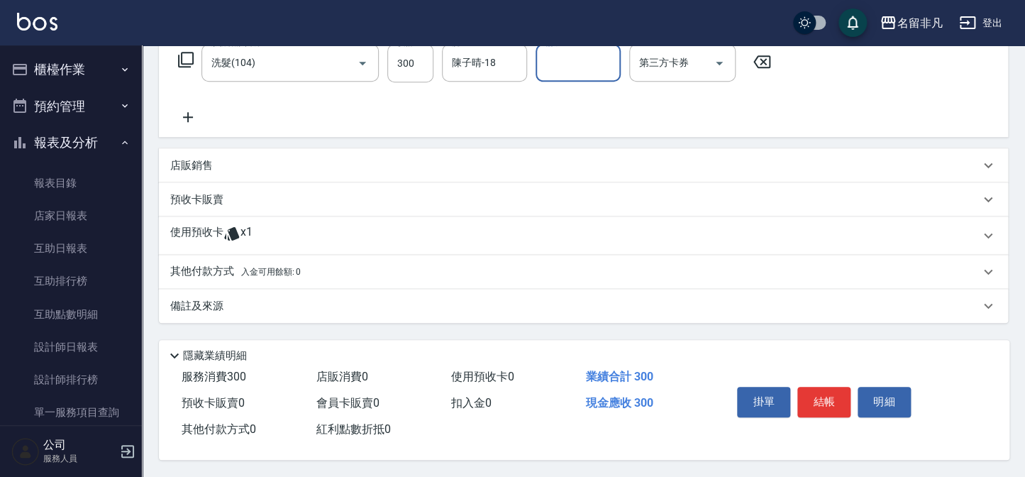
scroll to position [243, 0]
click at [827, 406] on button "結帳" at bounding box center [824, 402] width 53 height 30
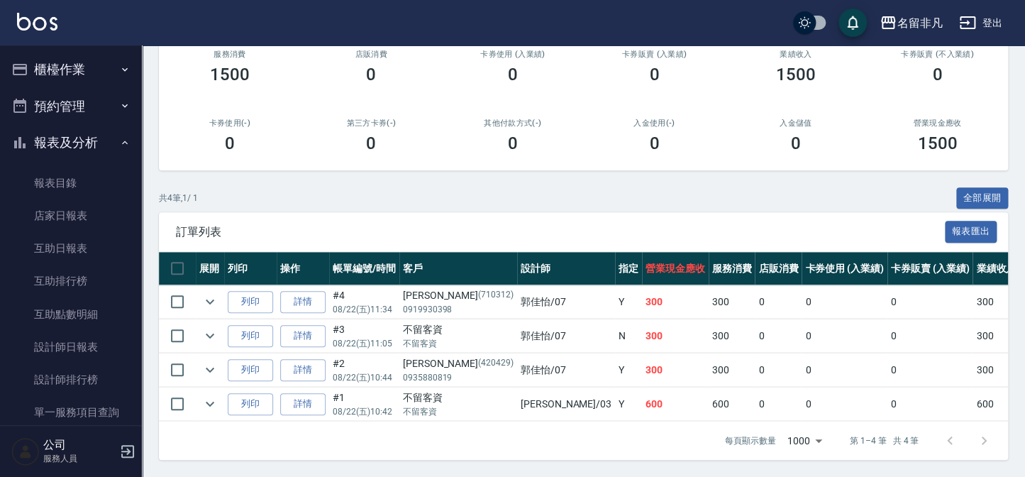
scroll to position [195, 0]
click at [248, 294] on button "列印" at bounding box center [250, 302] width 45 height 22
drag, startPoint x: 13, startPoint y: 152, endPoint x: 33, endPoint y: 136, distance: 25.3
click at [17, 150] on button "報表及分析" at bounding box center [71, 142] width 131 height 37
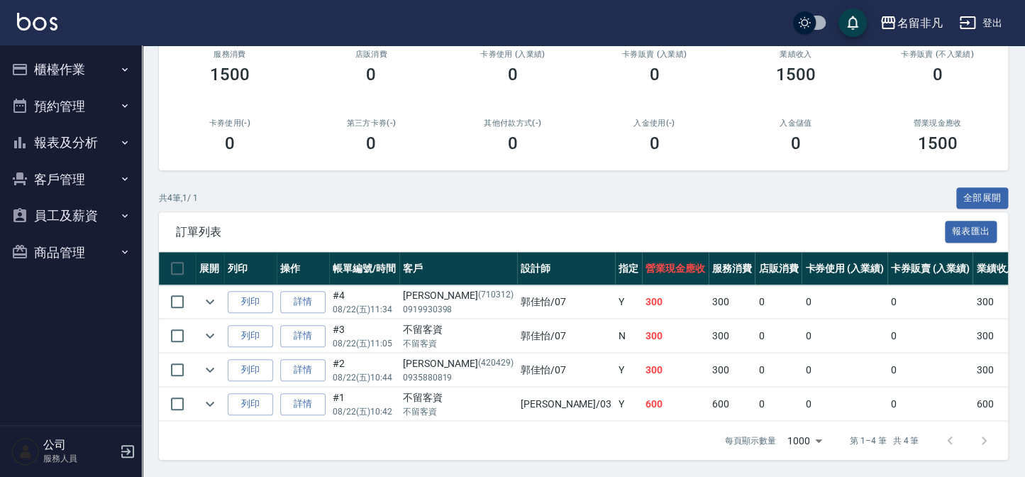
click at [84, 60] on button "櫃檯作業" at bounding box center [71, 69] width 131 height 37
